Goal: Navigation & Orientation: Find specific page/section

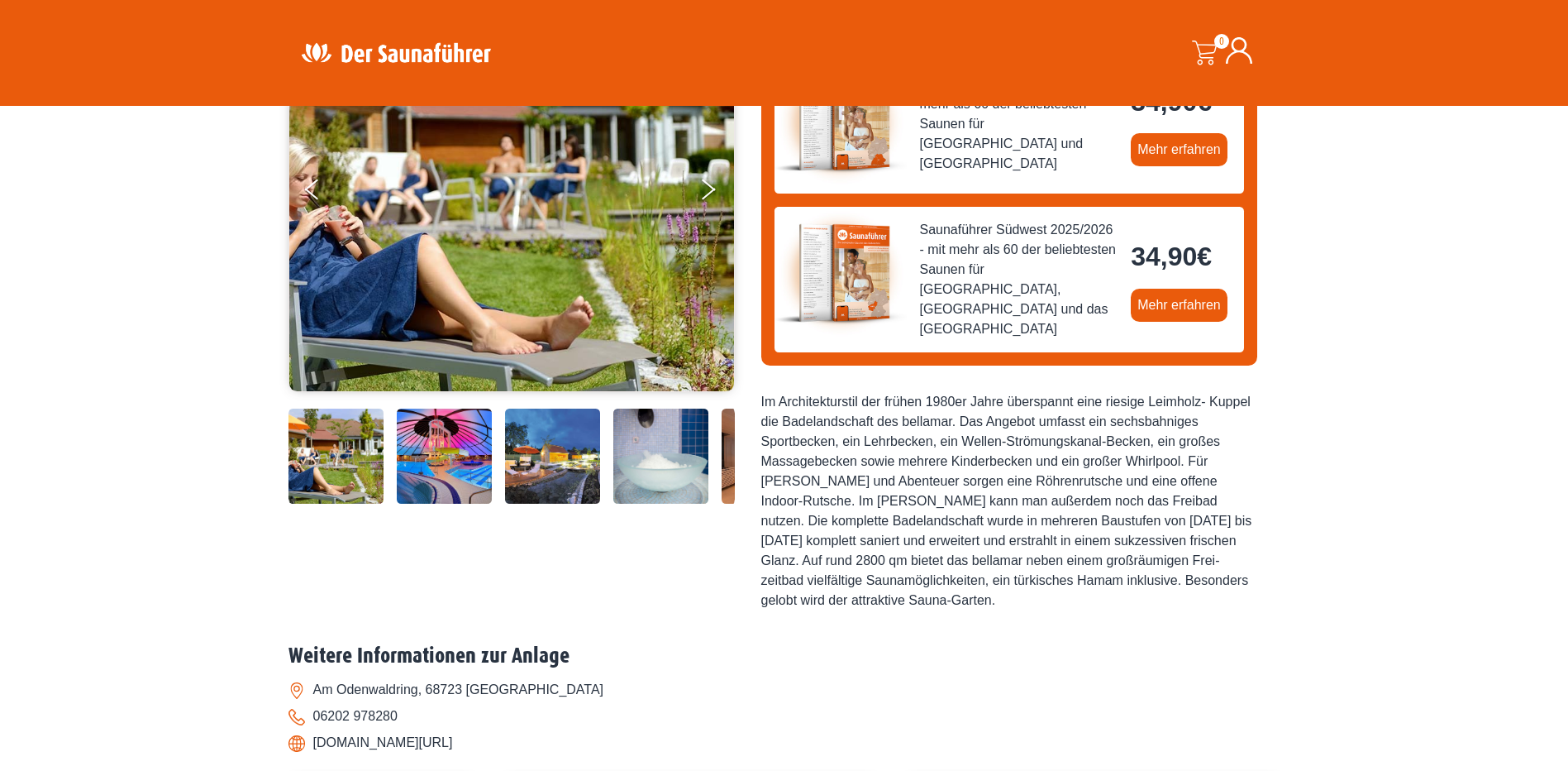
click at [328, 450] on img at bounding box center [336, 456] width 95 height 95
click at [464, 323] on img at bounding box center [512, 189] width 444 height 405
click at [708, 191] on icon "Next" at bounding box center [709, 193] width 14 height 12
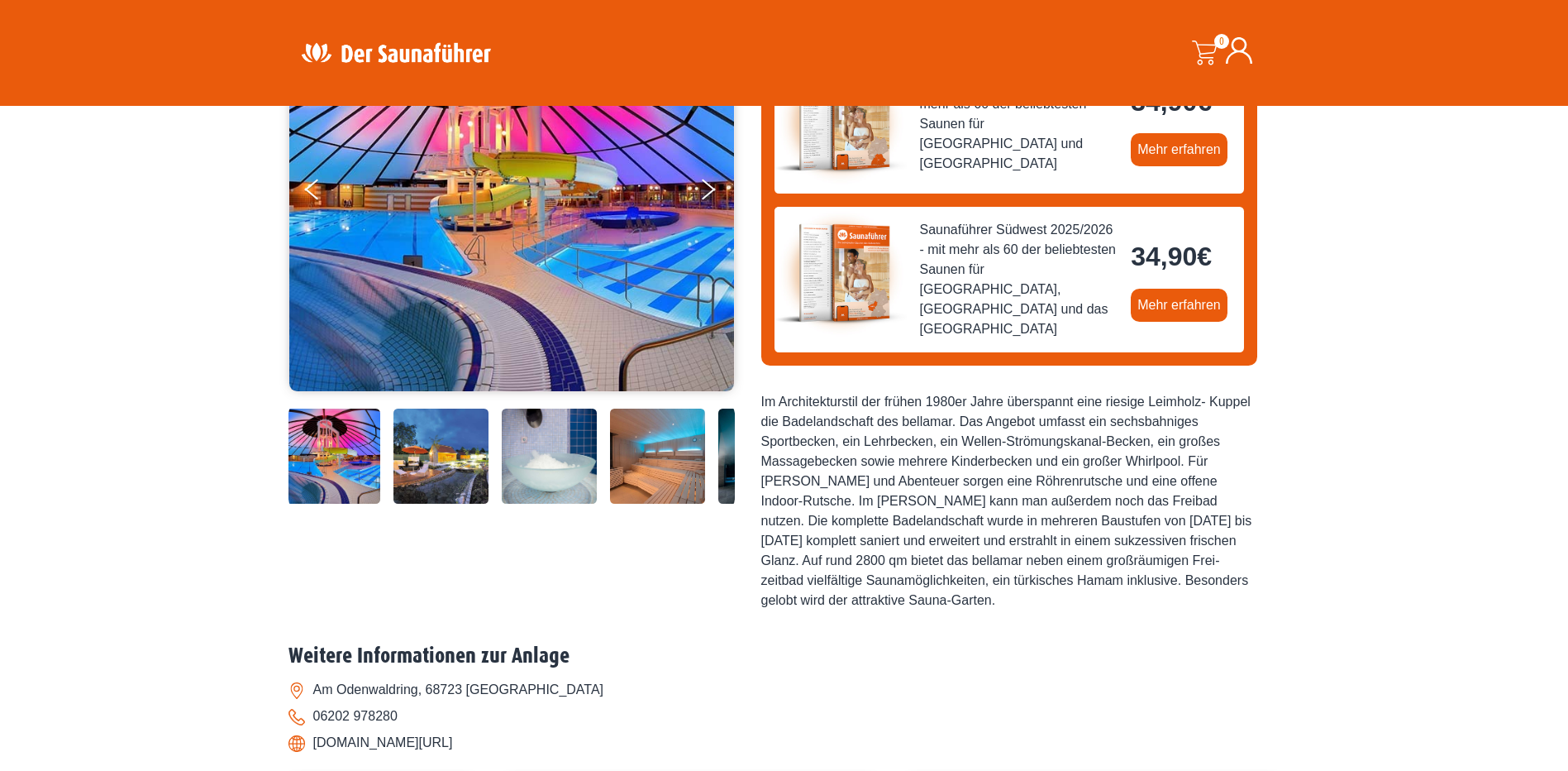
click at [708, 191] on icon "Next" at bounding box center [709, 193] width 14 height 12
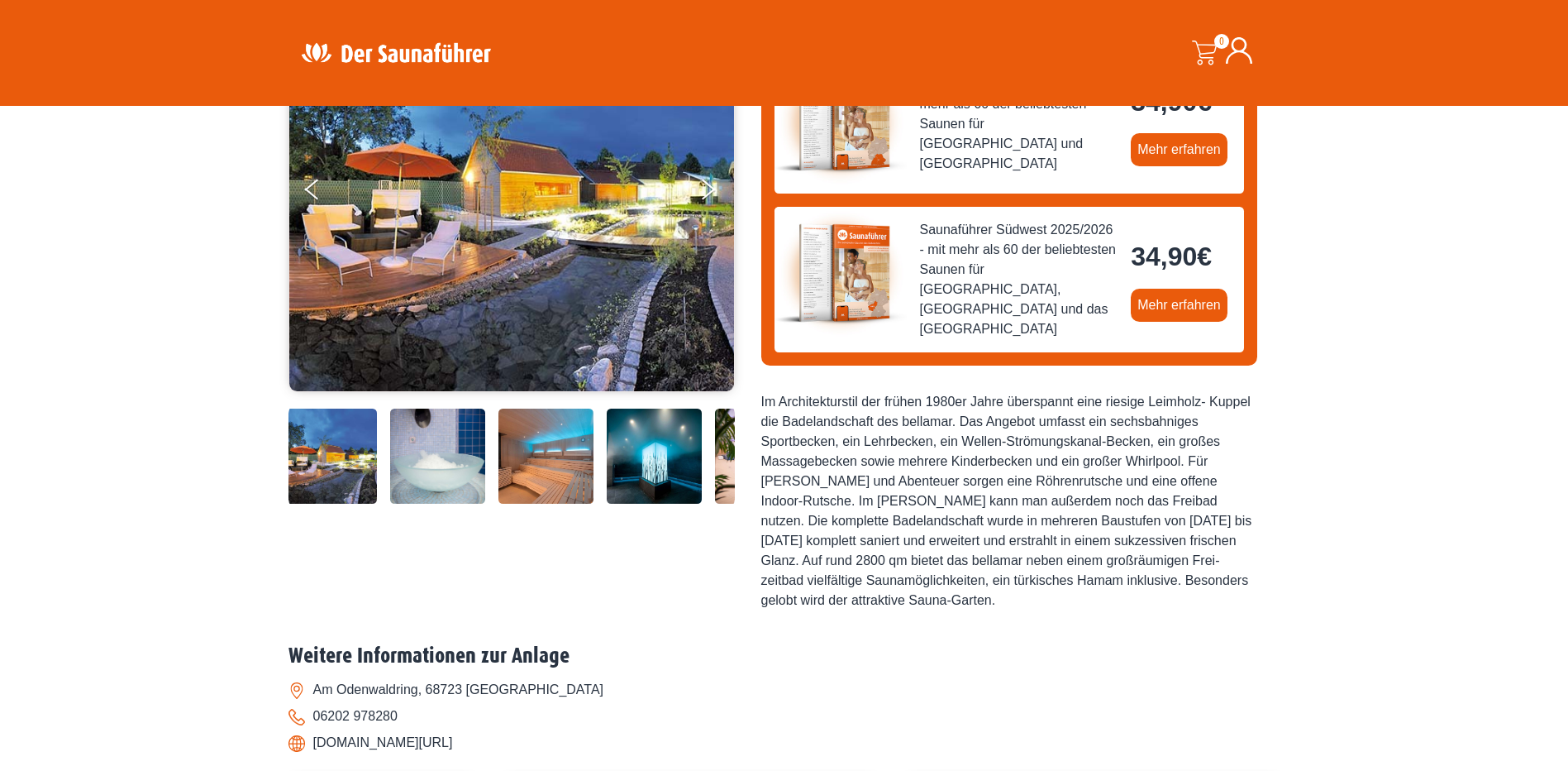
click at [708, 191] on icon "Next" at bounding box center [709, 193] width 14 height 12
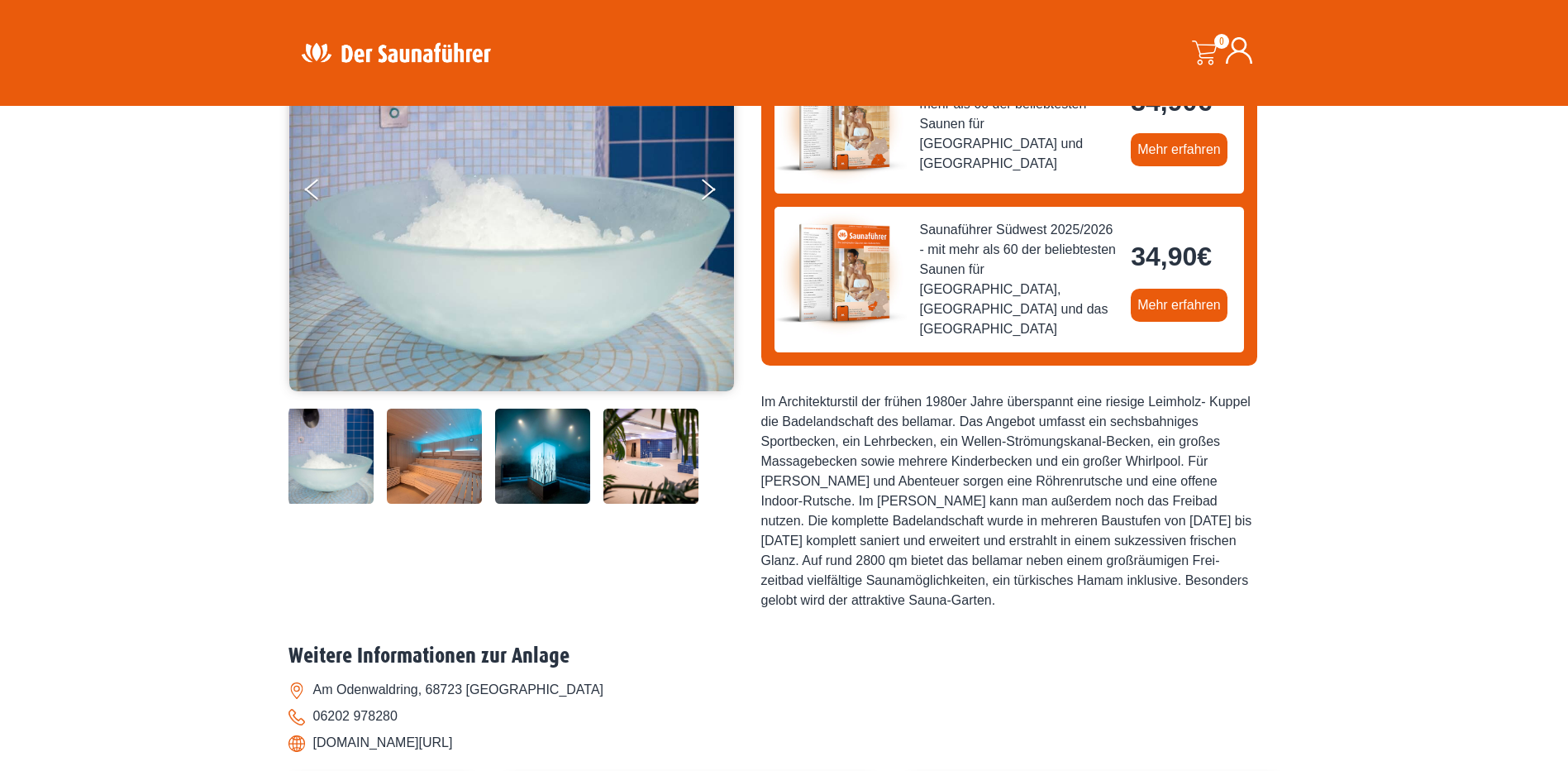
click at [307, 189] on icon "Previous" at bounding box center [312, 185] width 14 height 12
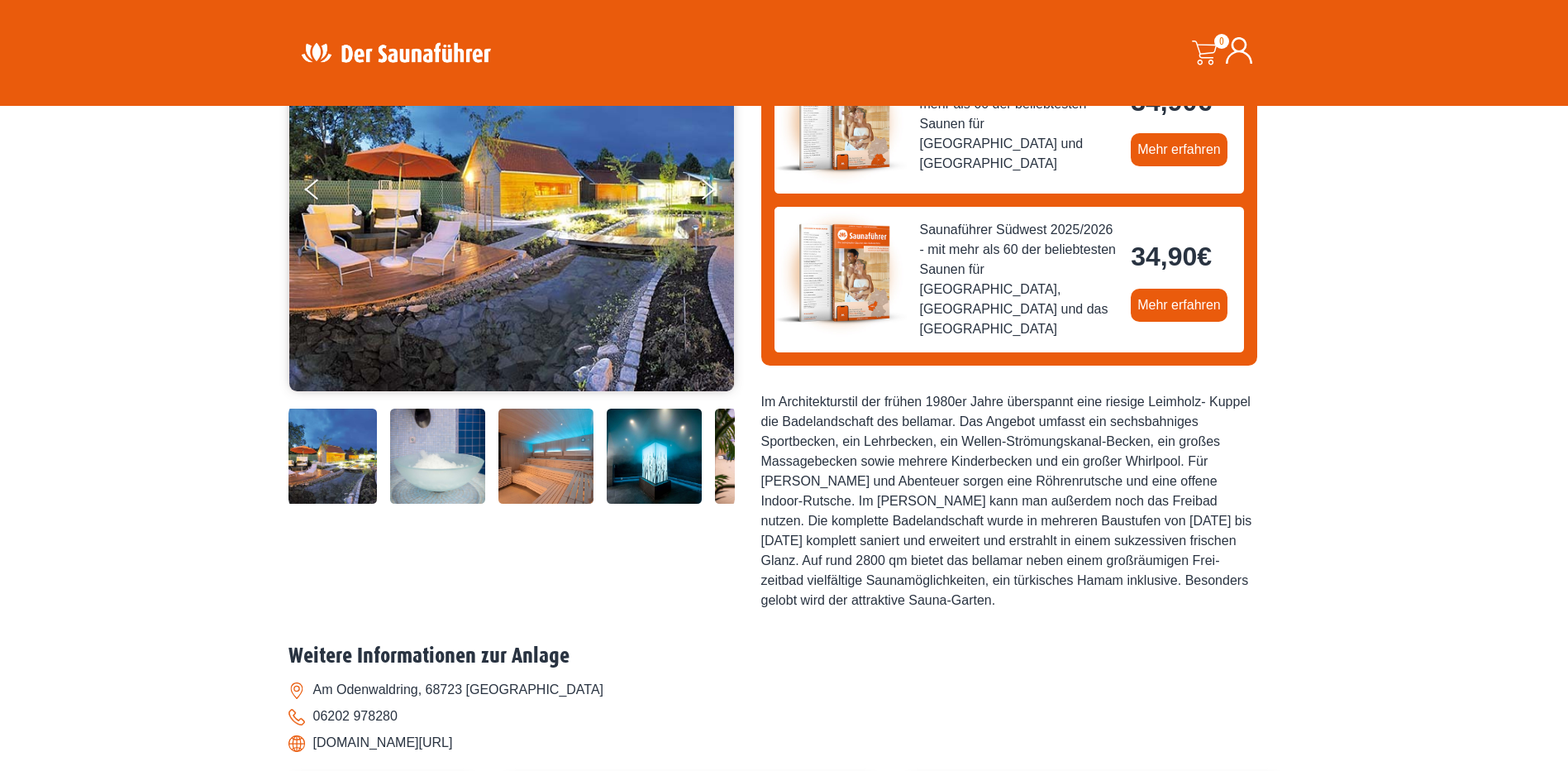
click at [707, 188] on button "Next" at bounding box center [719, 193] width 42 height 42
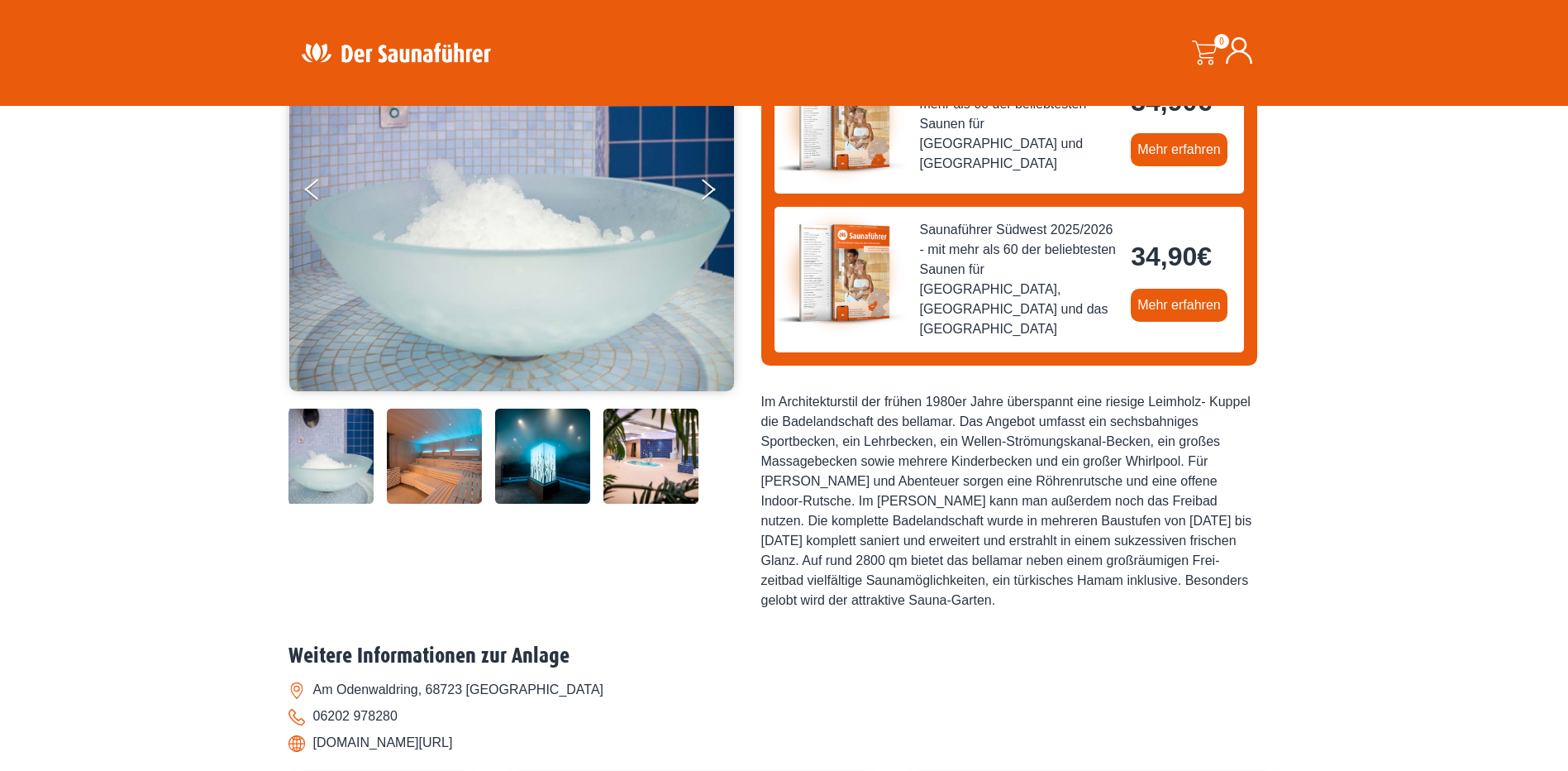
click at [707, 188] on button "Next" at bounding box center [719, 193] width 42 height 42
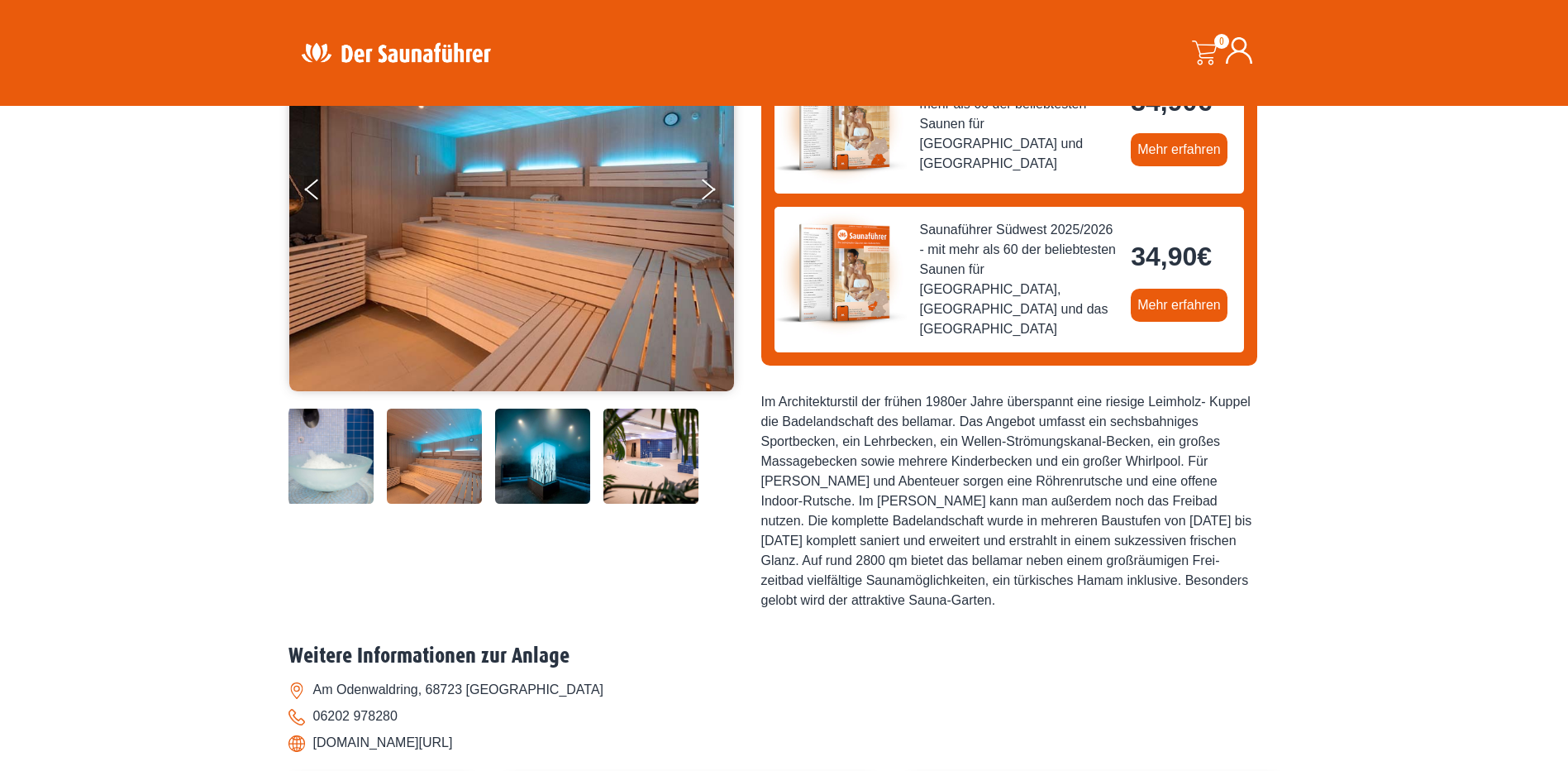
click at [707, 188] on button "Next" at bounding box center [719, 193] width 42 height 42
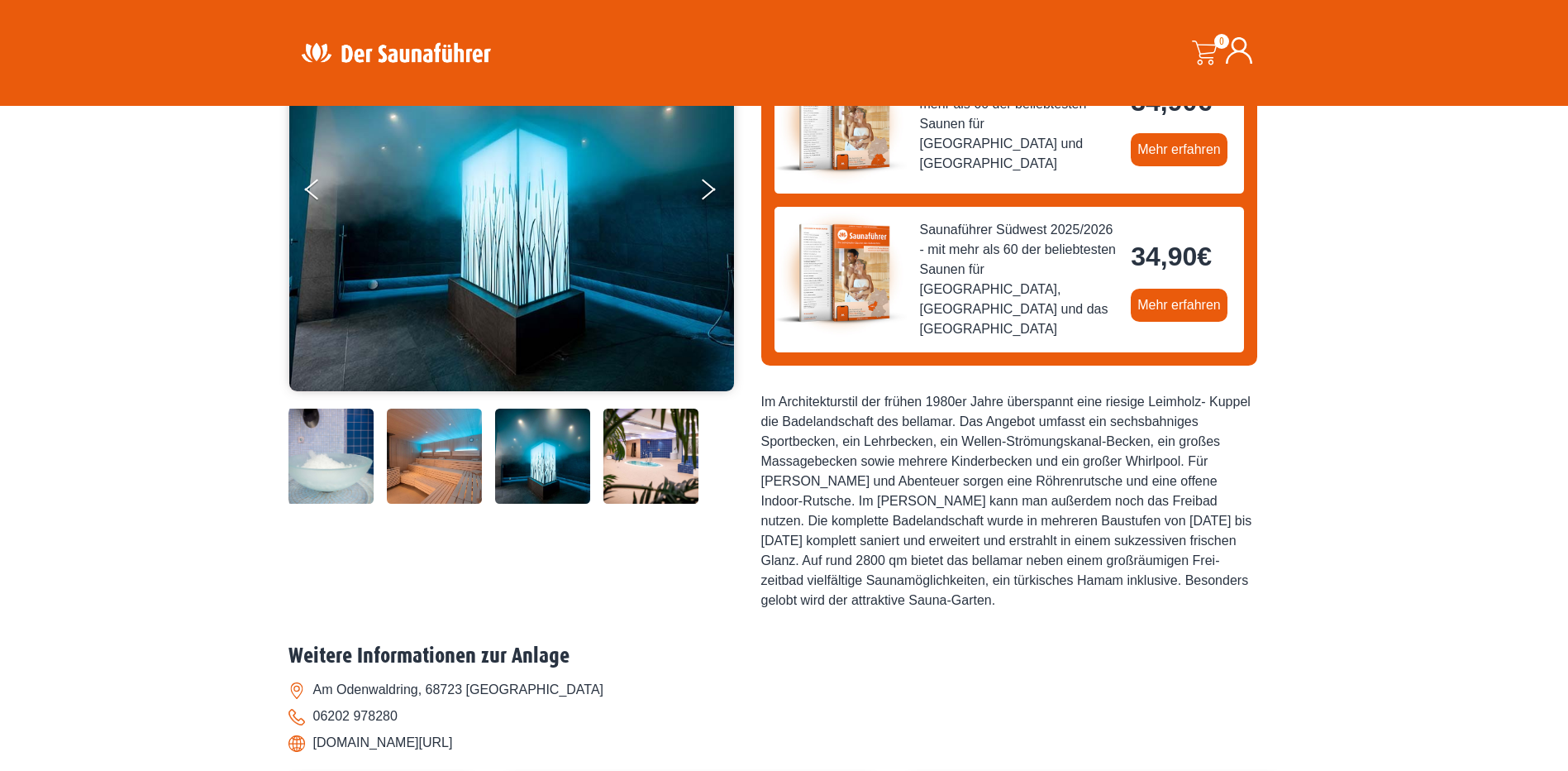
click at [707, 188] on button "Next" at bounding box center [719, 193] width 42 height 42
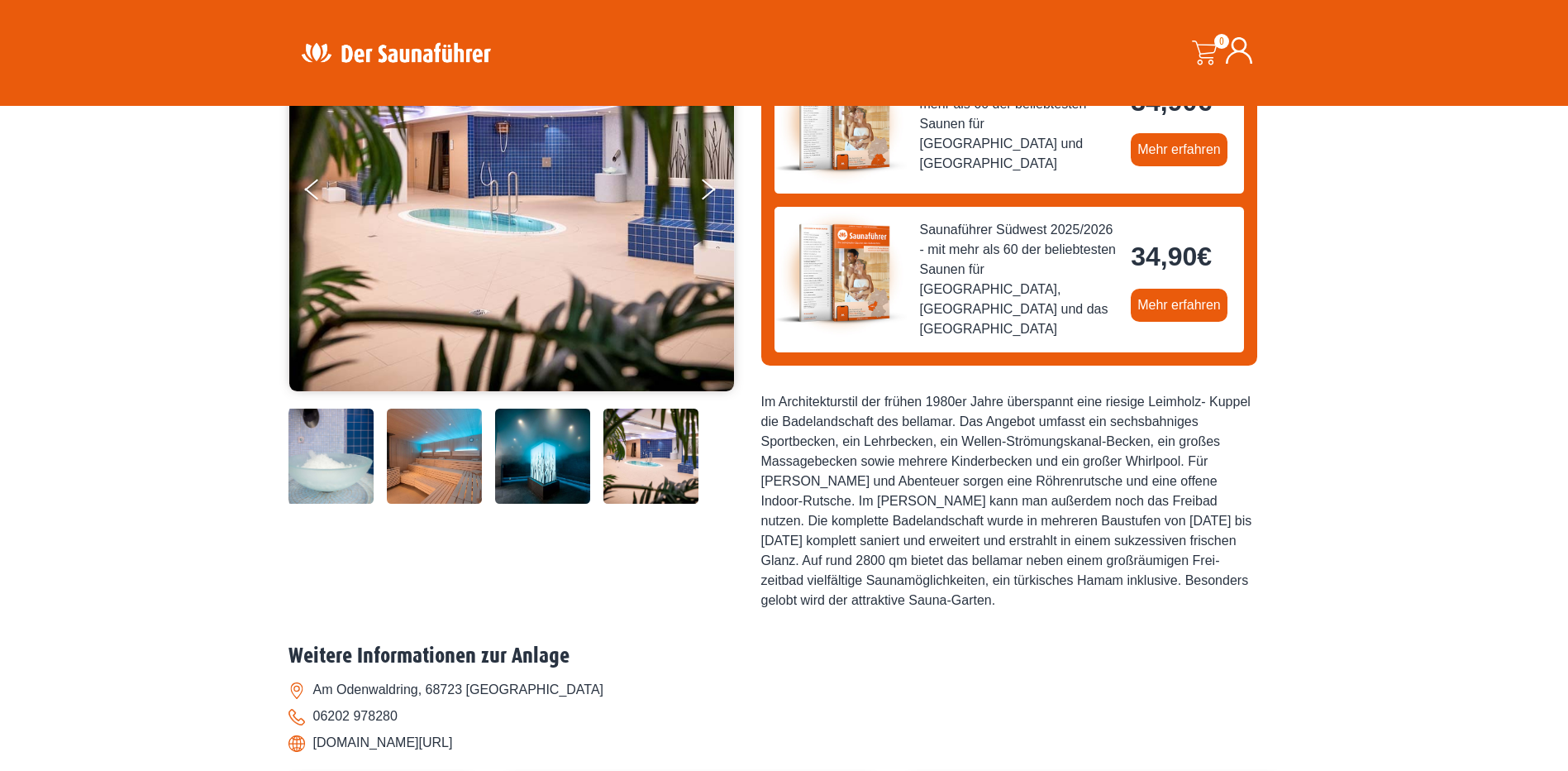
click at [707, 188] on button "Next" at bounding box center [719, 193] width 42 height 42
click at [312, 187] on icon "Previous" at bounding box center [312, 185] width 14 height 12
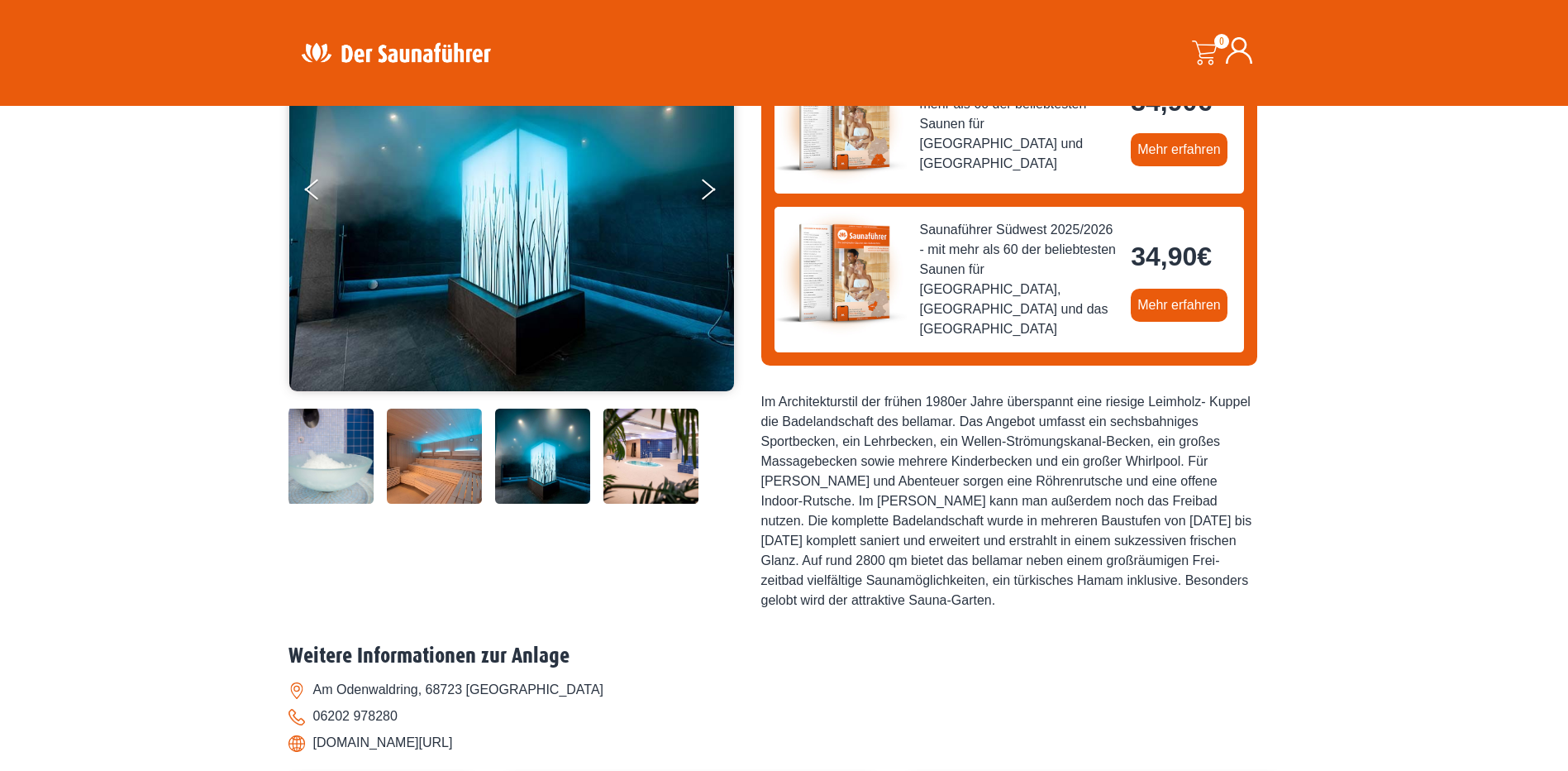
click at [312, 187] on icon "Previous" at bounding box center [312, 185] width 14 height 12
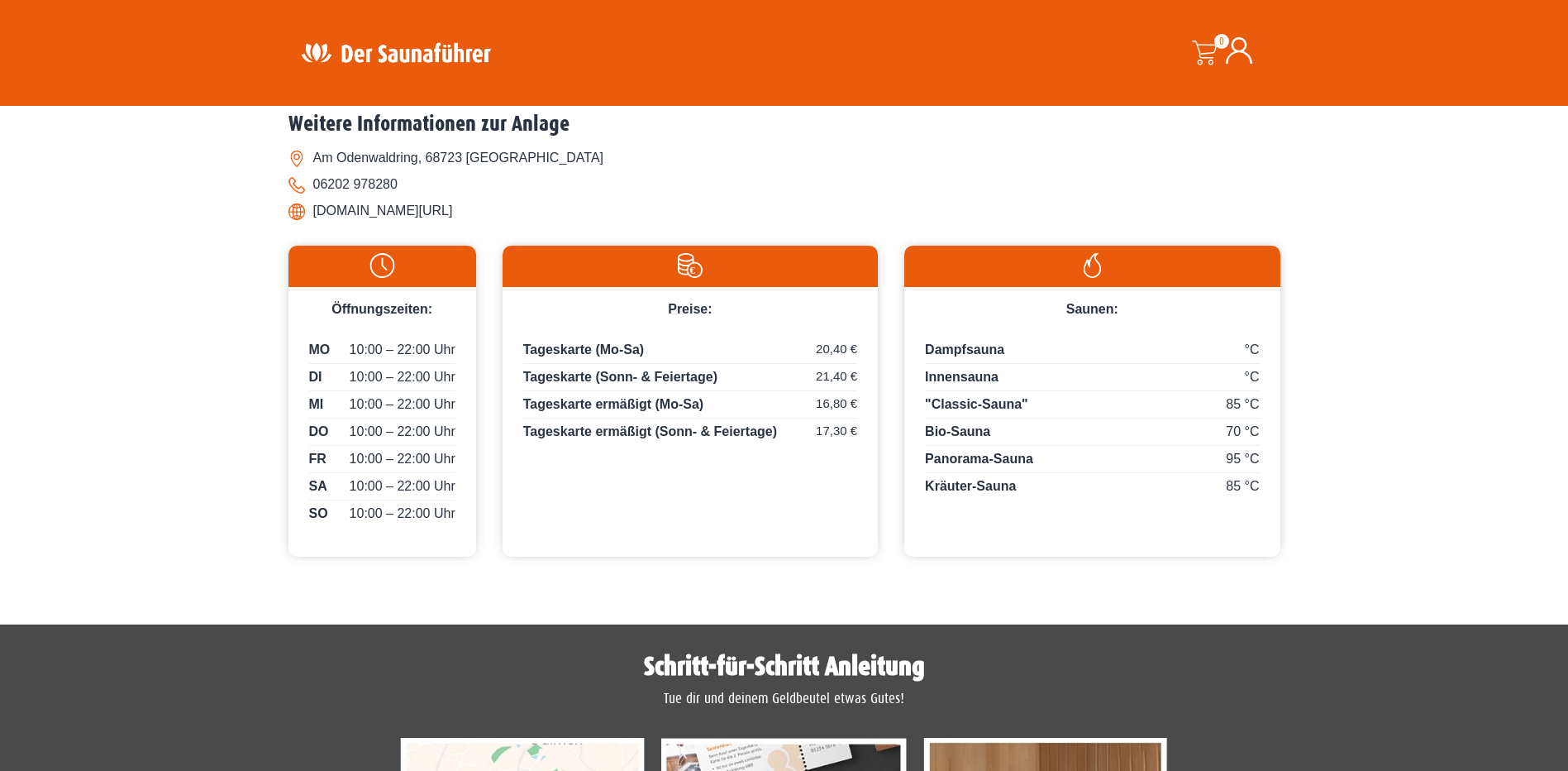
scroll to position [414, 0]
